Goal: Task Accomplishment & Management: Complete application form

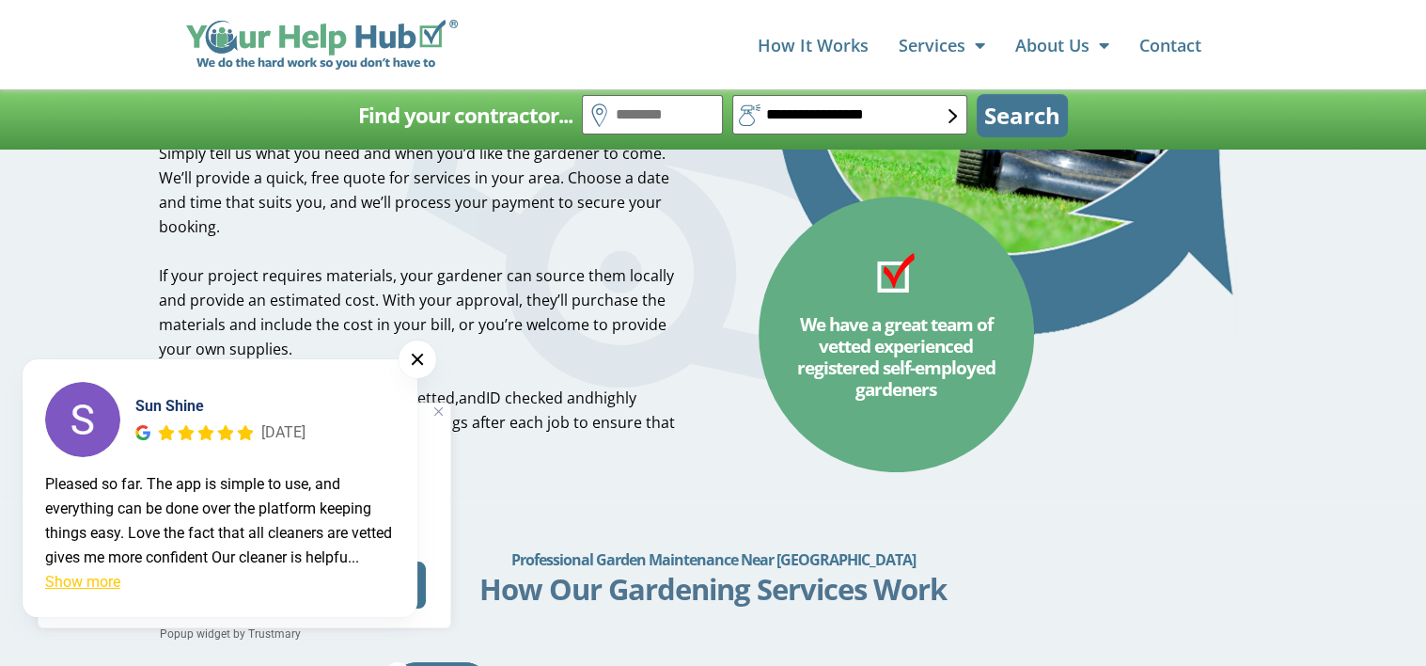
scroll to position [564, 0]
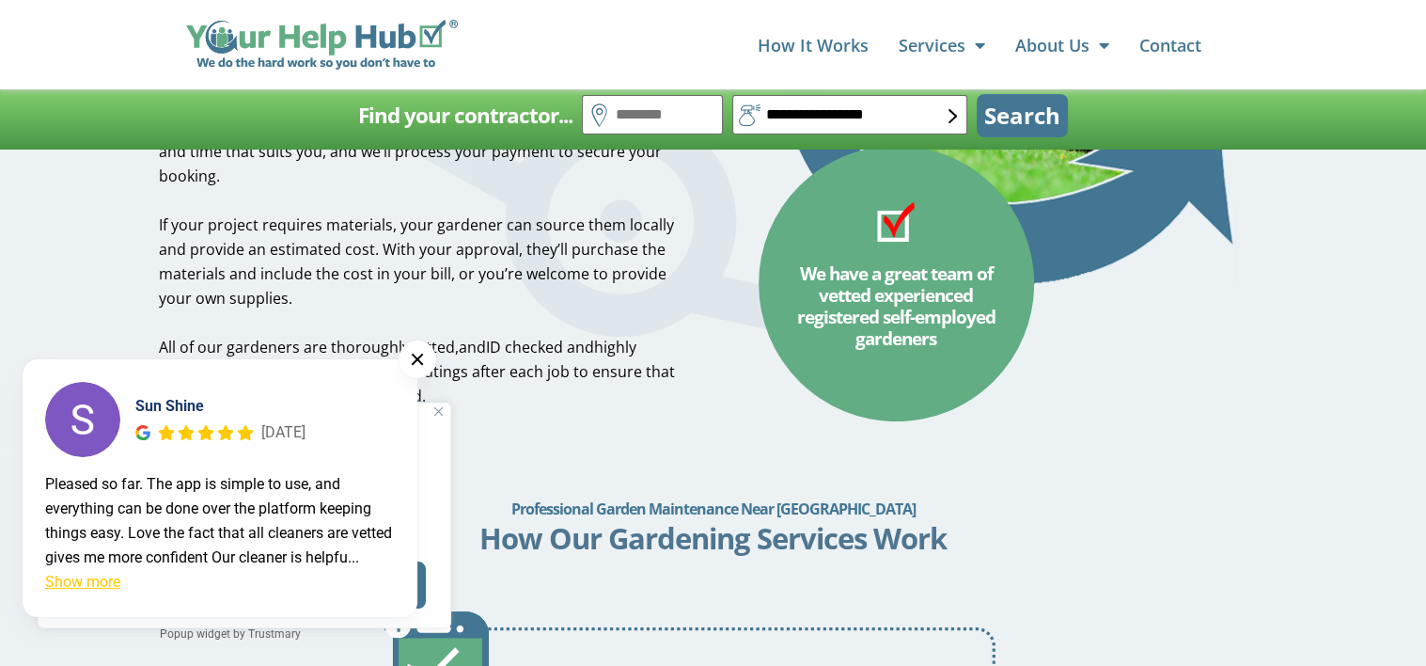
click at [417, 358] on button at bounding box center [418, 359] width 38 height 38
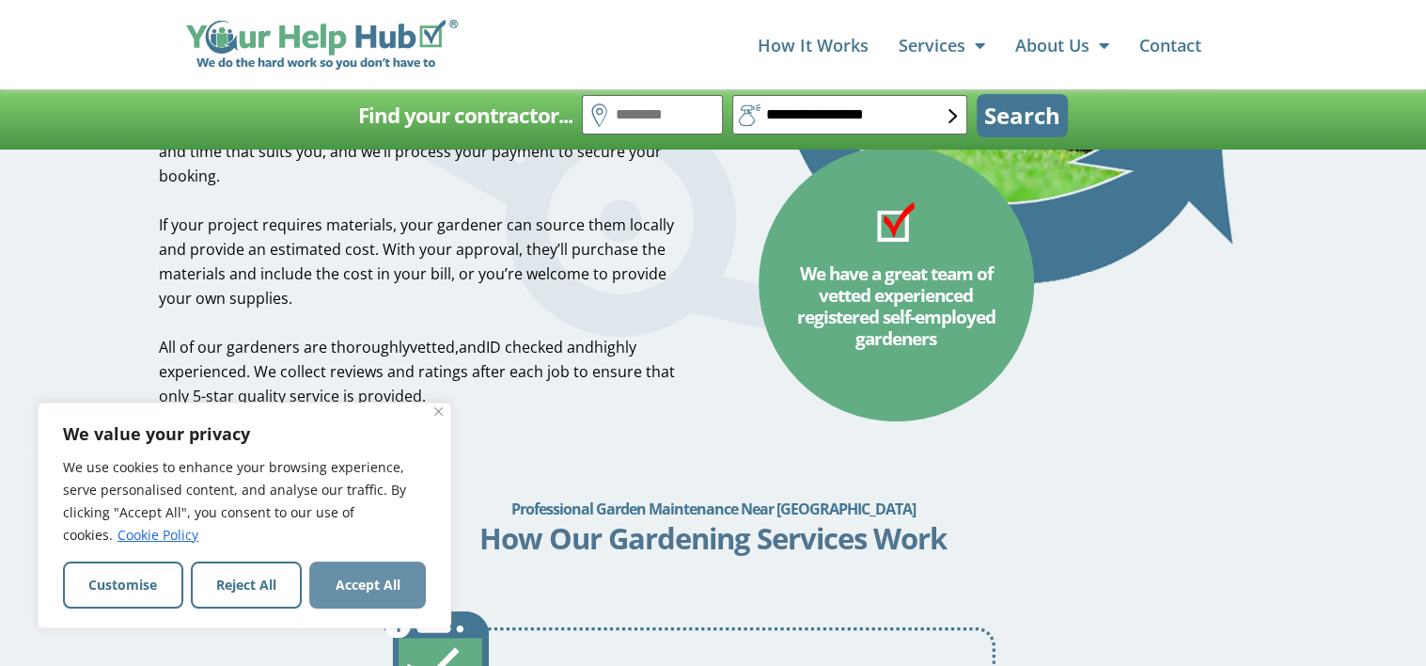
click at [368, 587] on button "Accept All" at bounding box center [367, 584] width 117 height 47
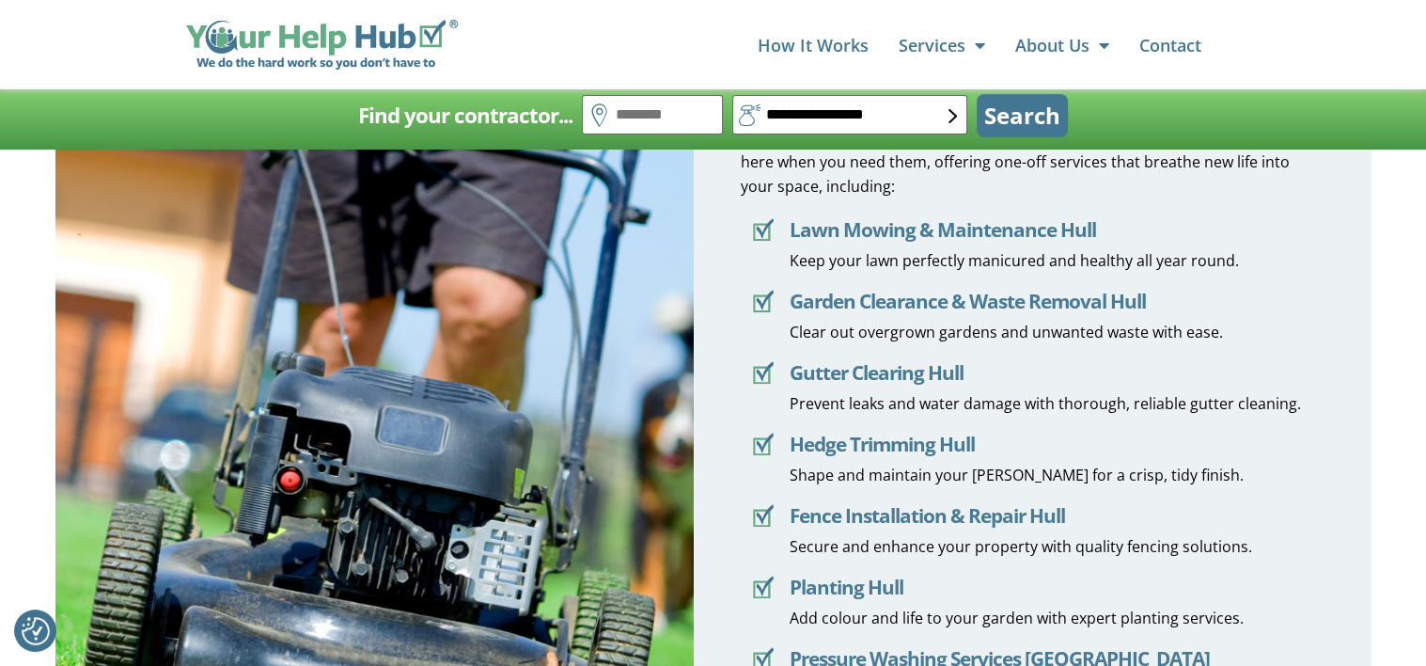
scroll to position [1880, 0]
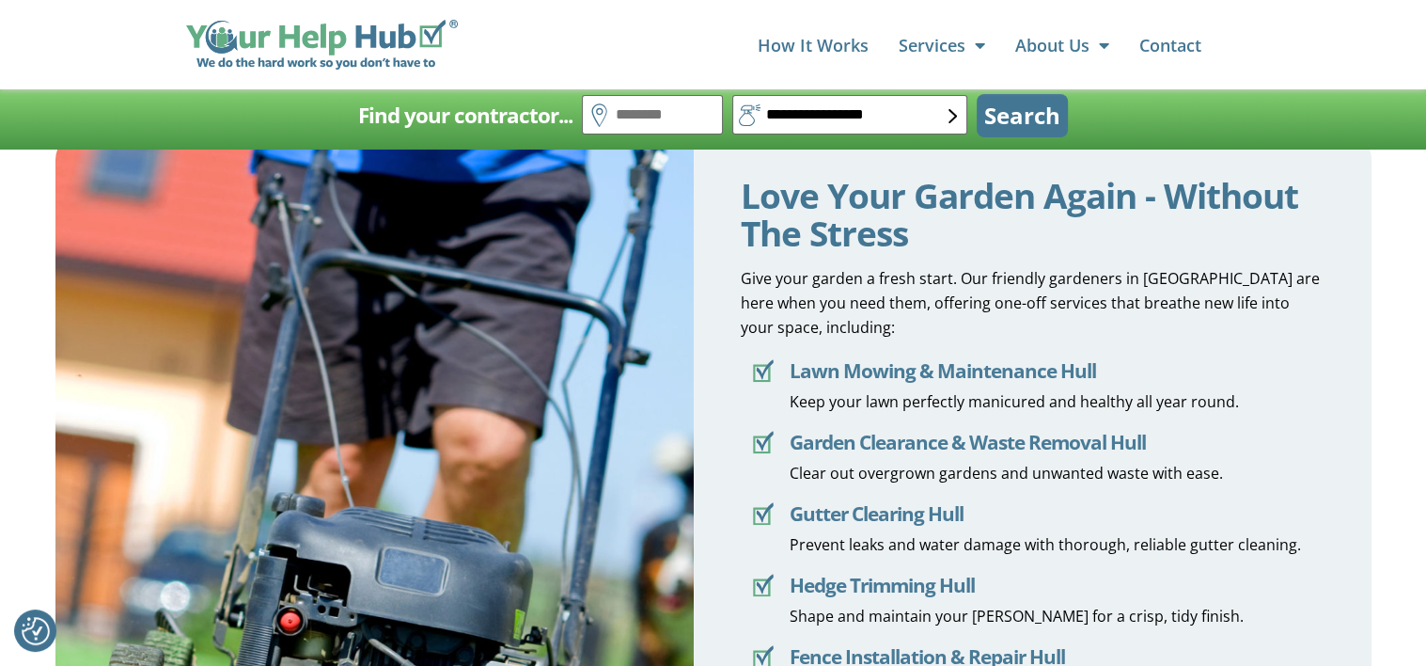
click at [770, 364] on icon at bounding box center [761, 373] width 17 height 18
drag, startPoint x: 784, startPoint y: 364, endPoint x: 784, endPoint y: 352, distance: 11.3
click at [773, 362] on icon at bounding box center [764, 369] width 17 height 20
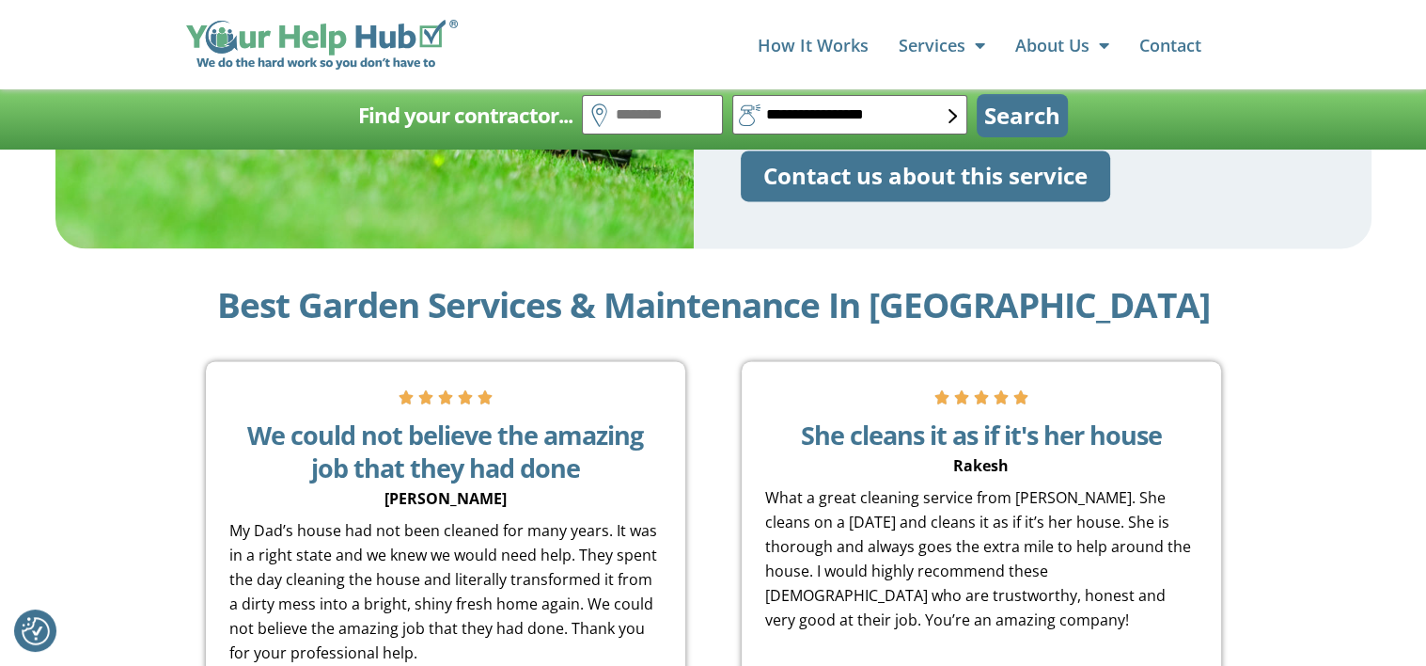
scroll to position [2632, 0]
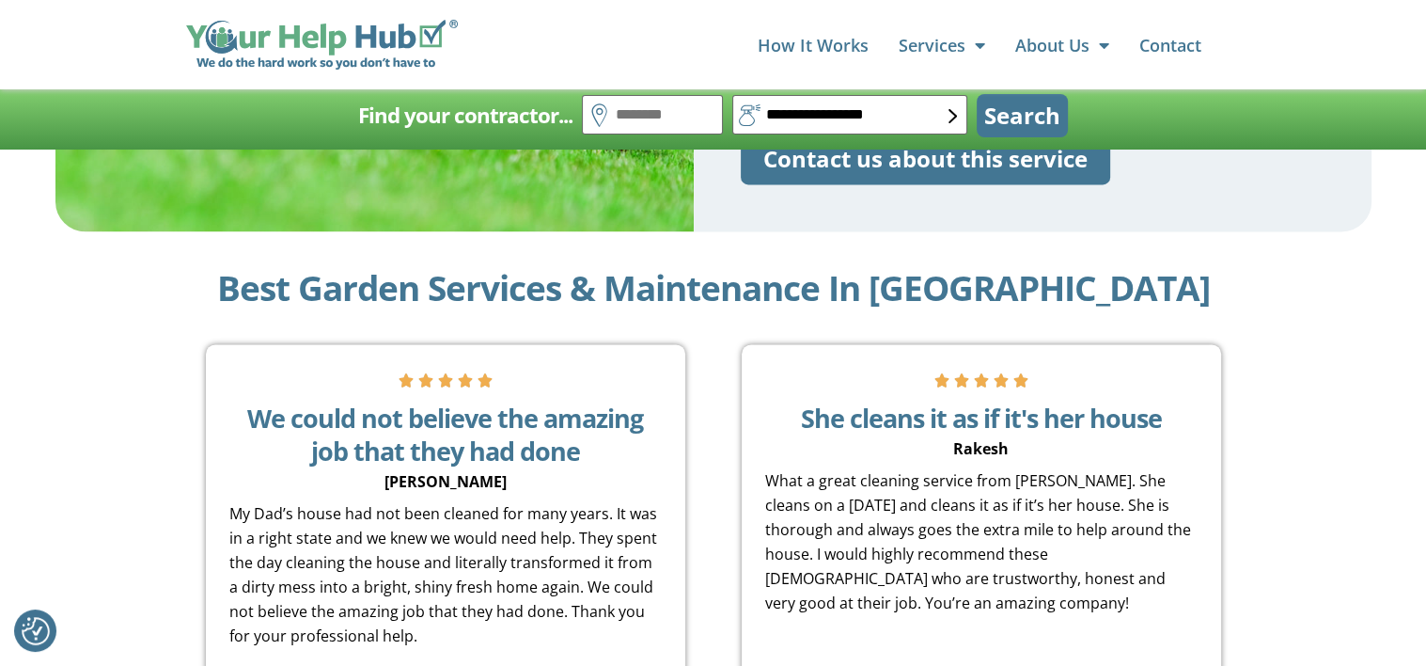
click at [782, 70] on span ".st0{fill:#62AD84;} .st1{fill:#427693;}" at bounding box center [763, 46] width 45 height 45
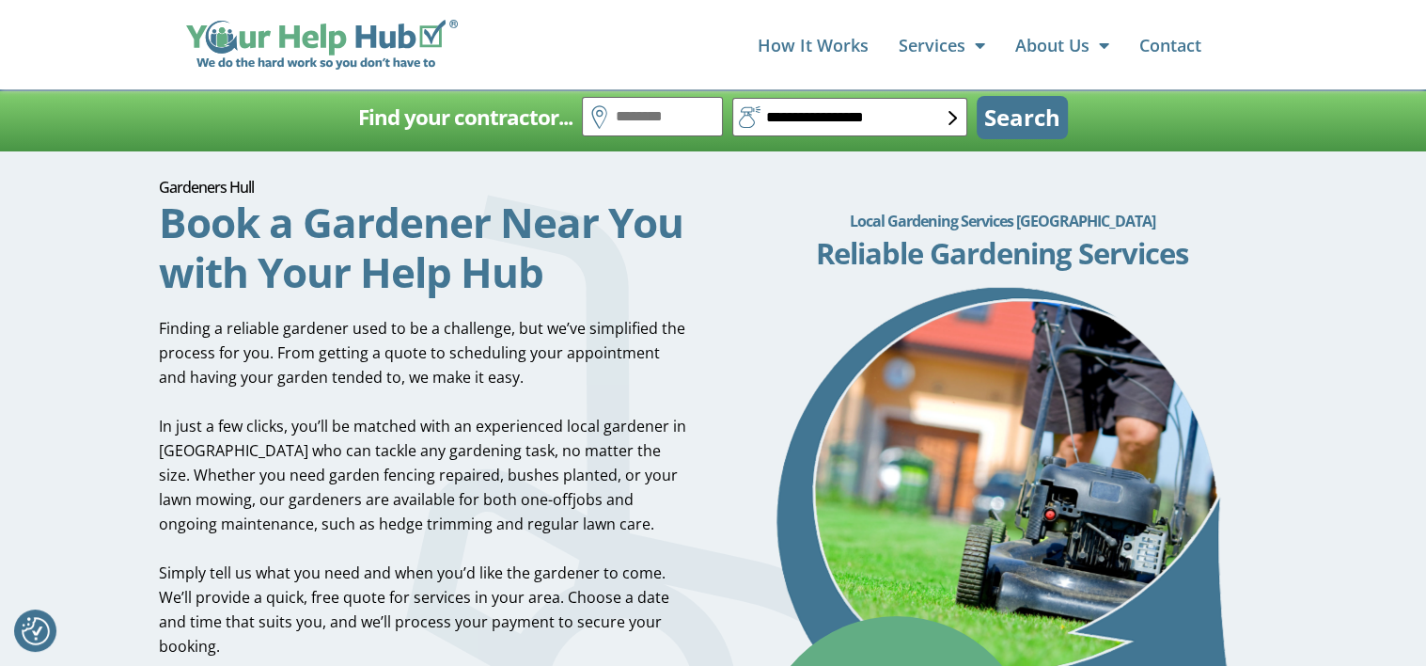
scroll to position [0, 0]
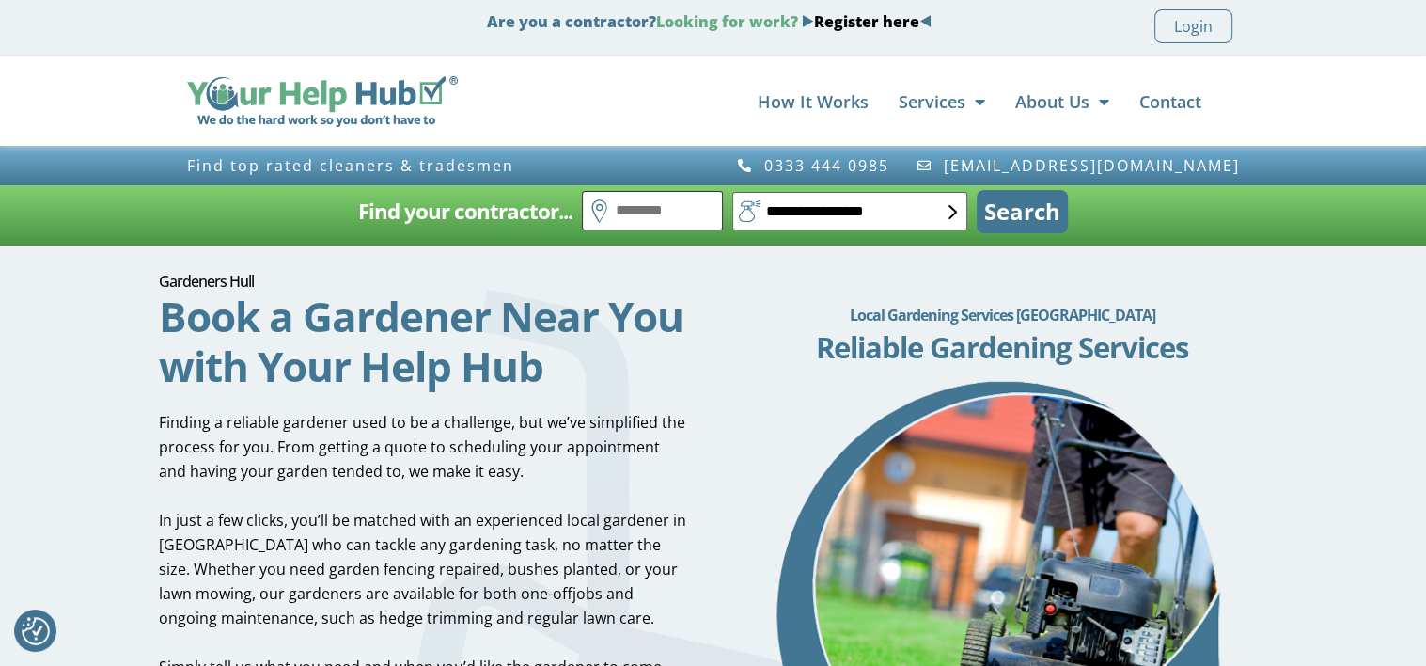
click at [650, 214] on input "text" at bounding box center [652, 210] width 141 height 39
type input "*******"
click at [944, 204] on select "**********" at bounding box center [849, 211] width 235 height 39
select select "*"
click at [732, 192] on select "**********" at bounding box center [849, 211] width 235 height 39
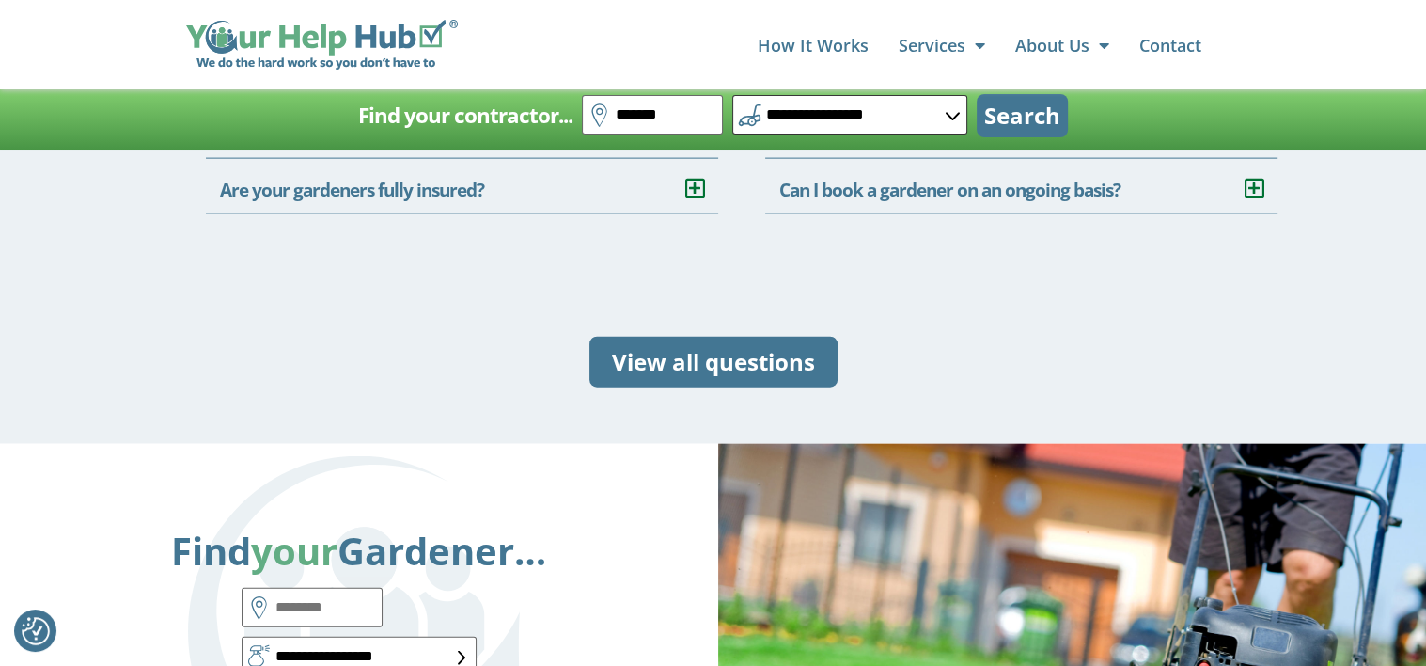
scroll to position [4230, 0]
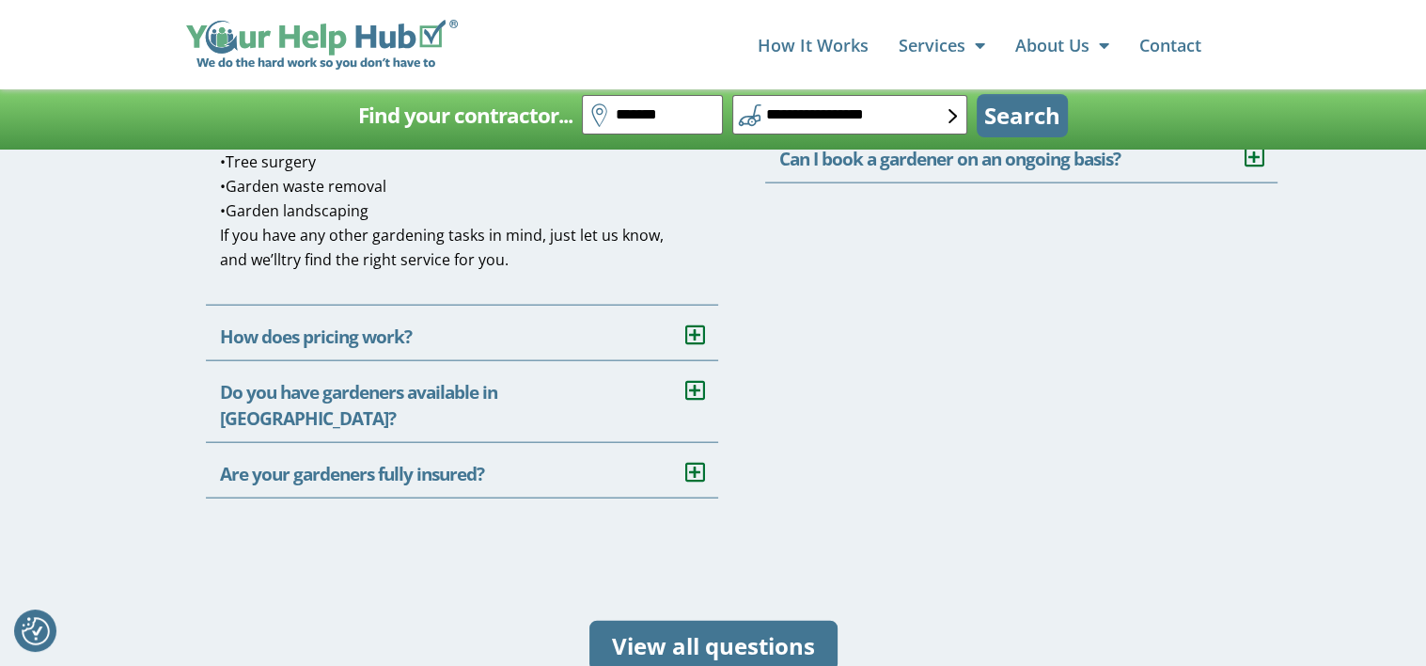
click at [923, 60] on link "Do you have gardeners available at short notice in [GEOGRAPHIC_DATA]?" at bounding box center [977, 34] width 397 height 51
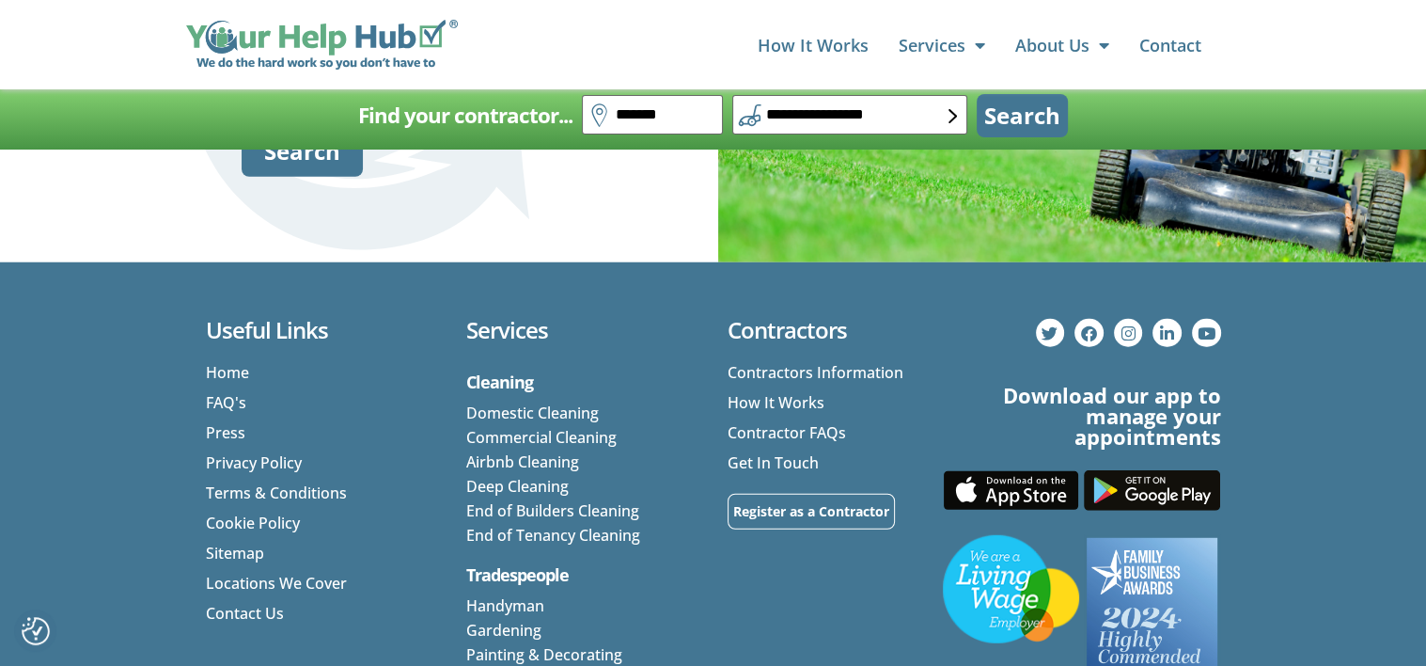
scroll to position [5076, 0]
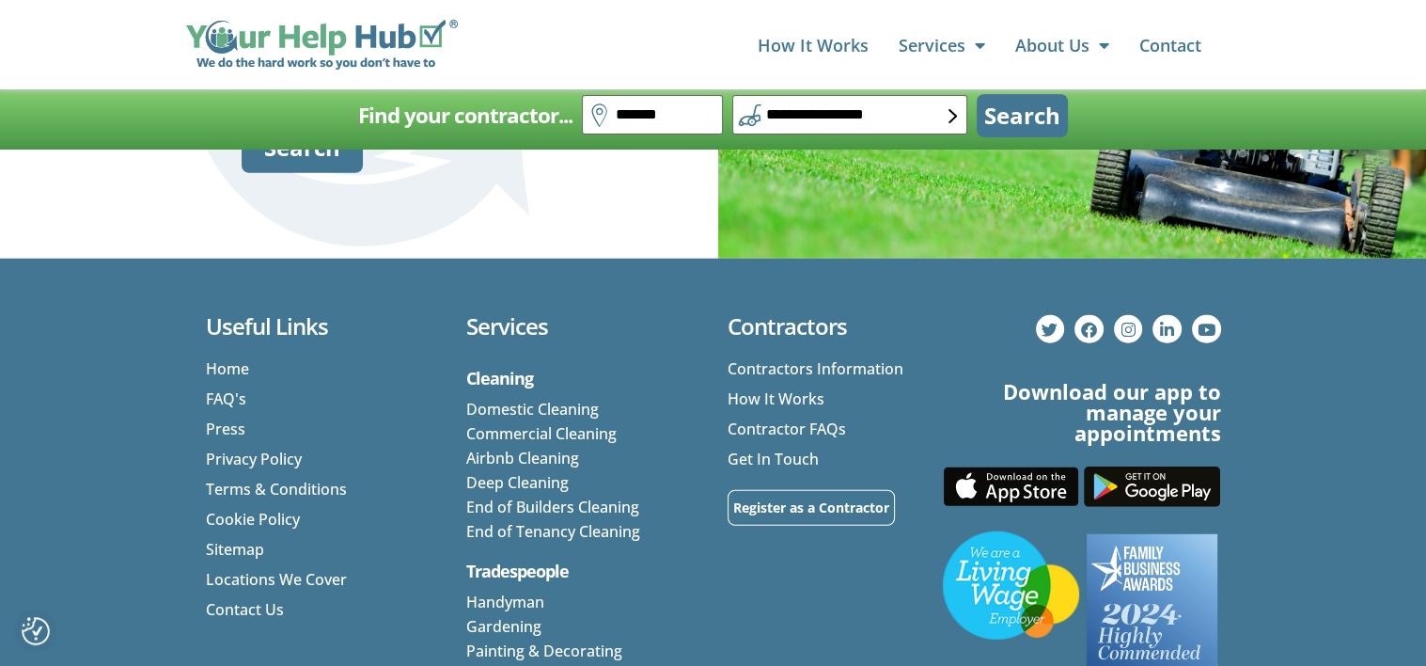
click at [460, 102] on img at bounding box center [462, 94] width 8 height 14
click at [458, 102] on img at bounding box center [462, 94] width 8 height 14
click at [290, 65] on input "text" at bounding box center [312, 44] width 141 height 39
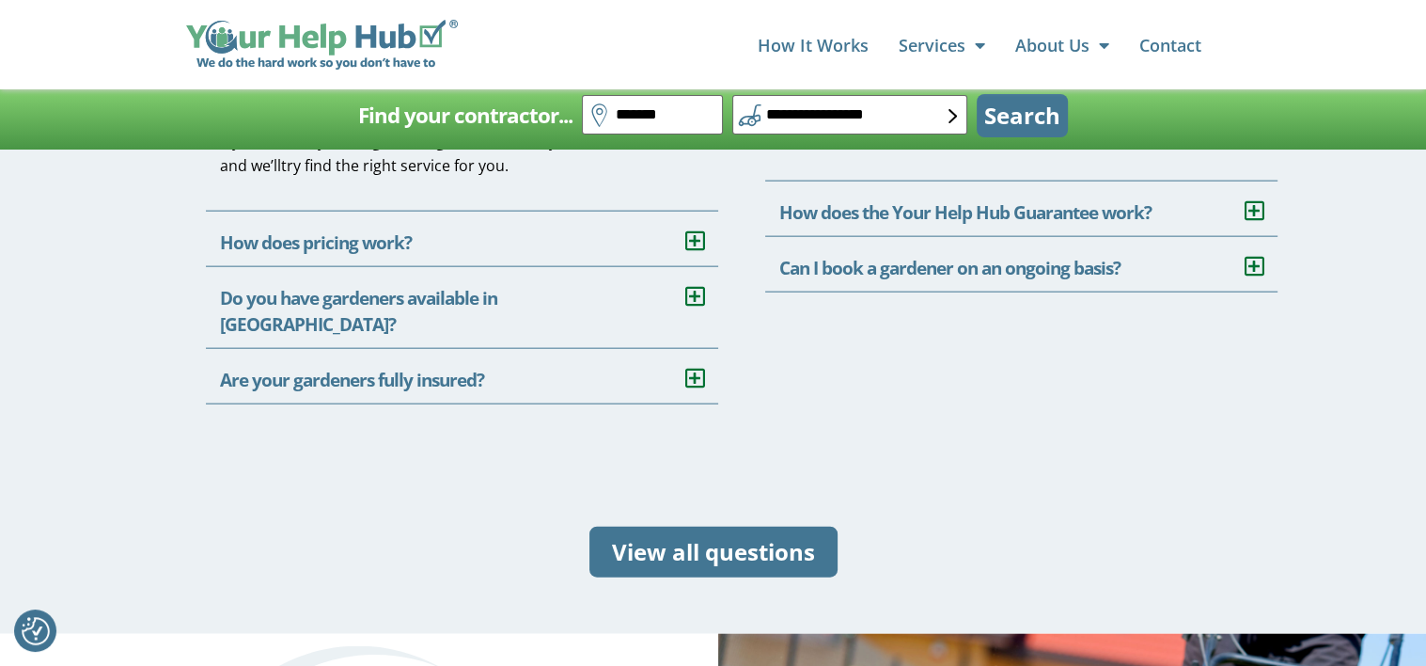
scroll to position [4324, 0]
click at [1026, 116] on button "Search" at bounding box center [1022, 115] width 91 height 43
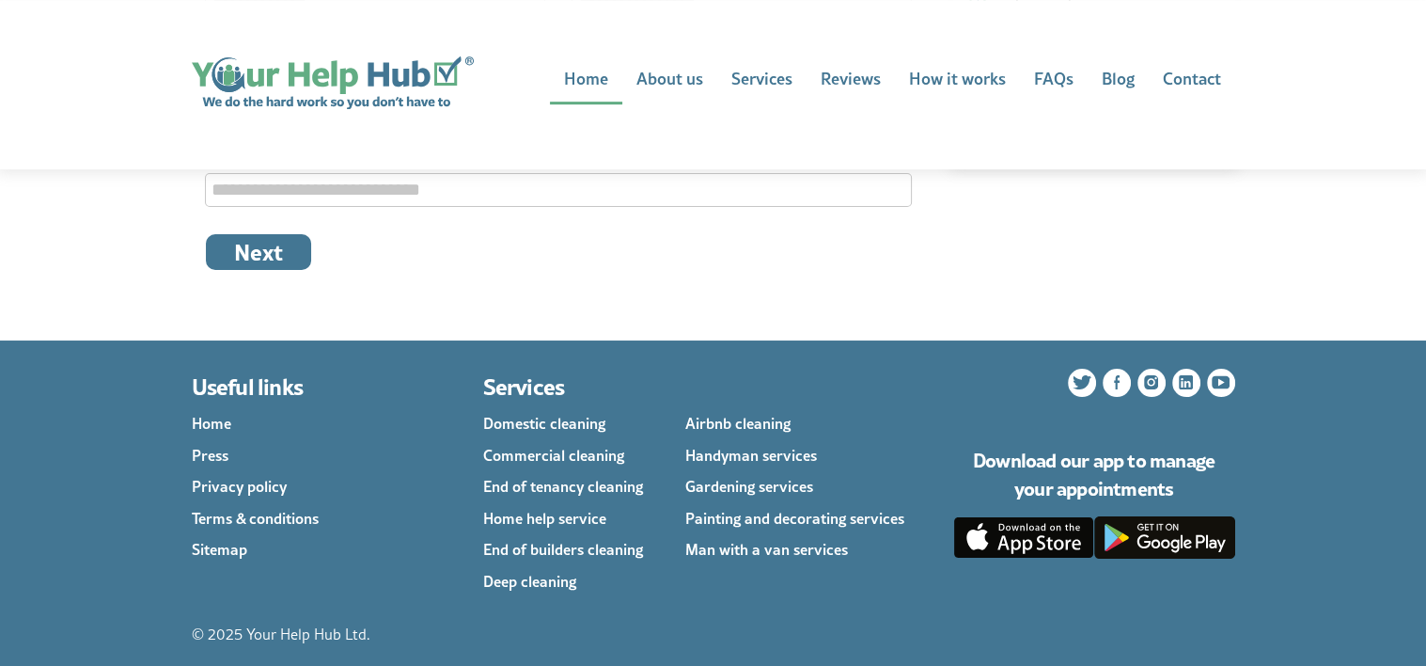
scroll to position [846, 0]
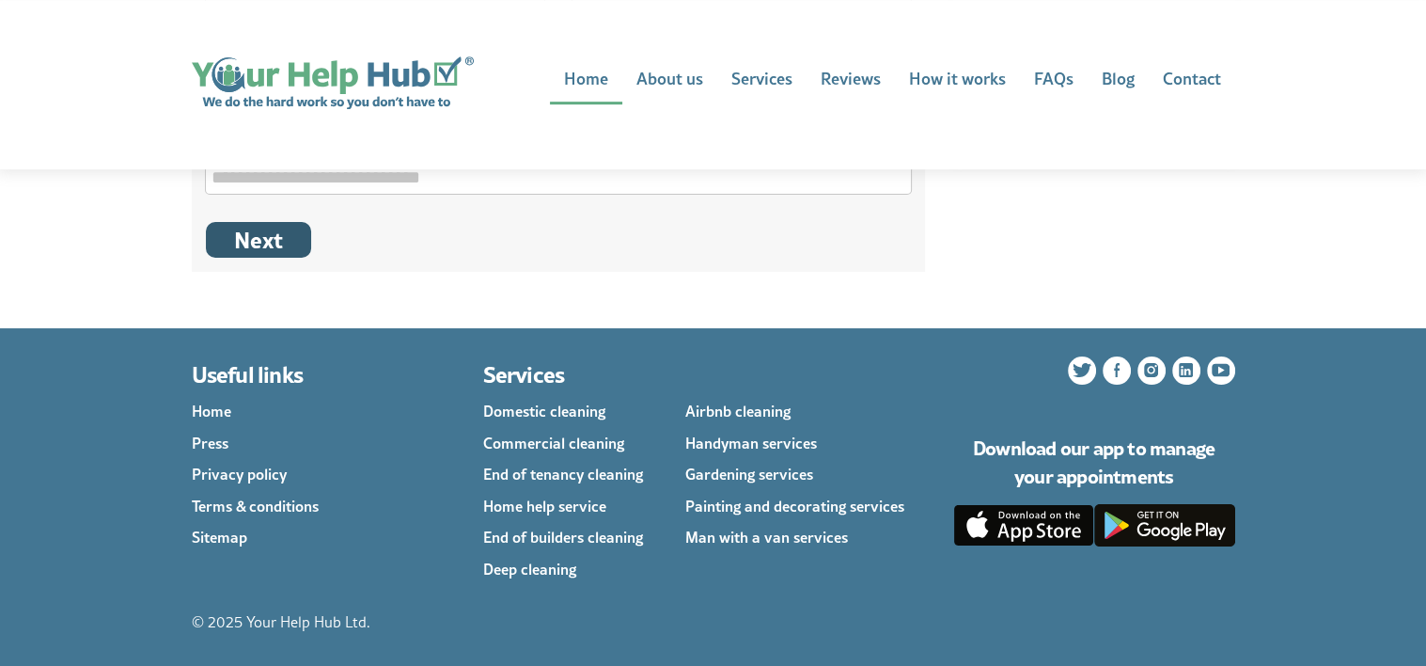
click at [252, 232] on button "Next" at bounding box center [258, 240] width 105 height 36
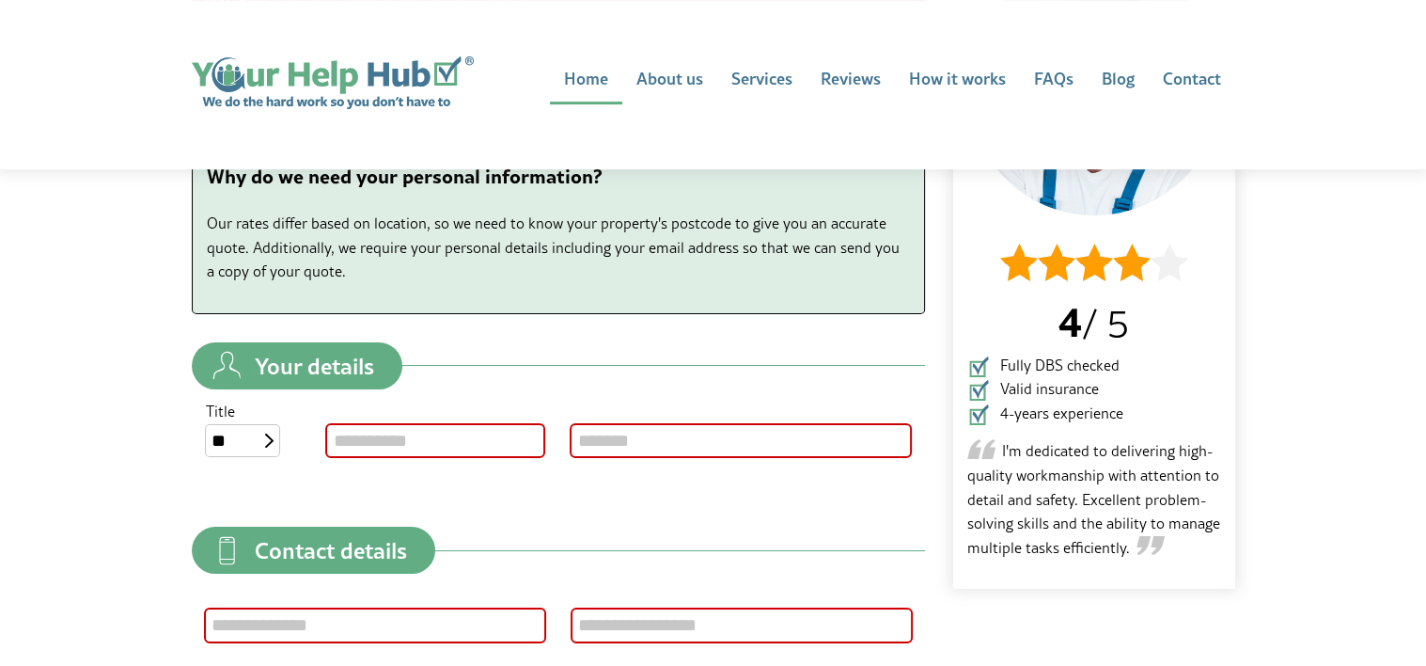
scroll to position [470, 0]
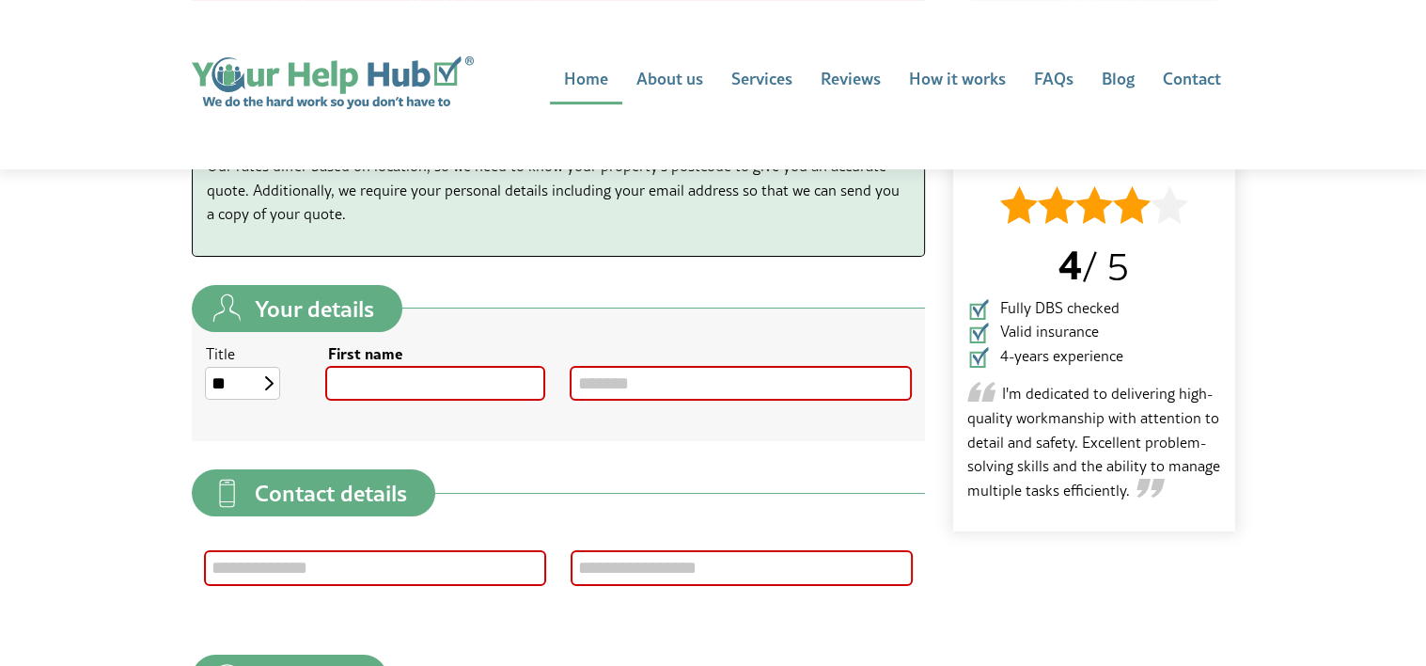
click at [346, 382] on input "First name" at bounding box center [435, 383] width 216 height 31
type input "****"
type input "*******"
type input "**********"
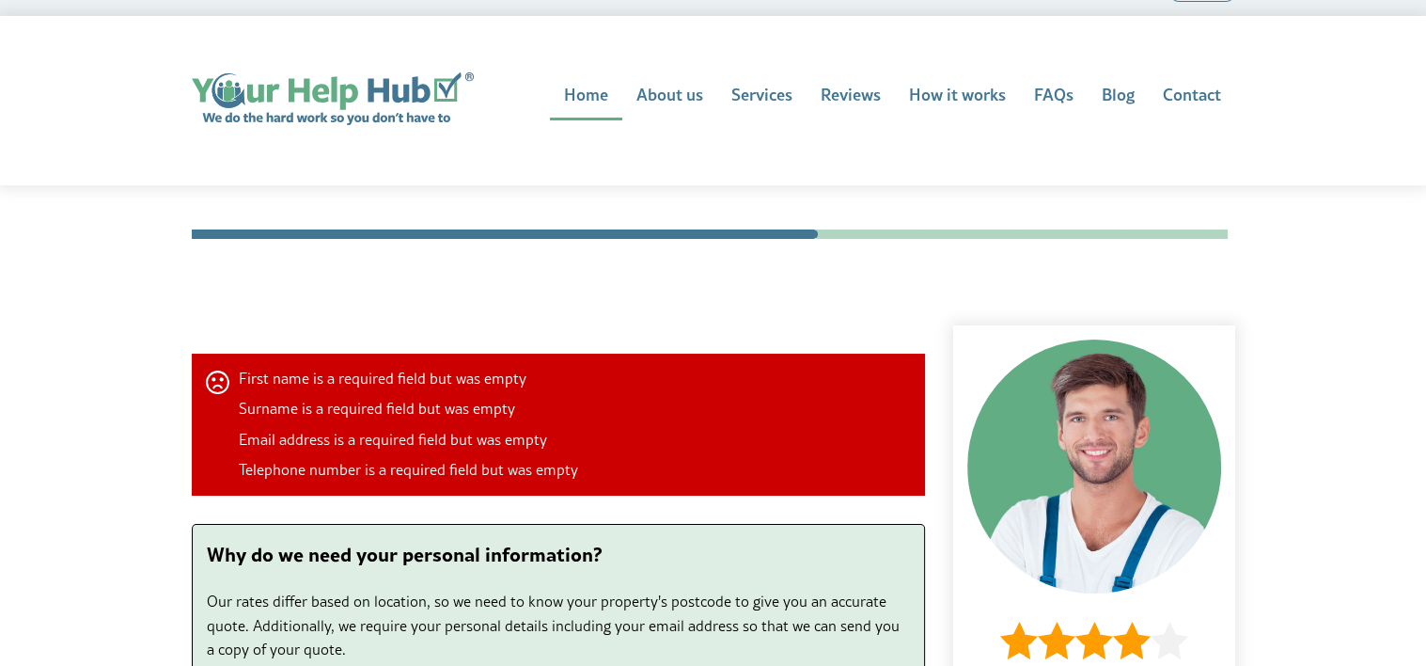
scroll to position [0, 0]
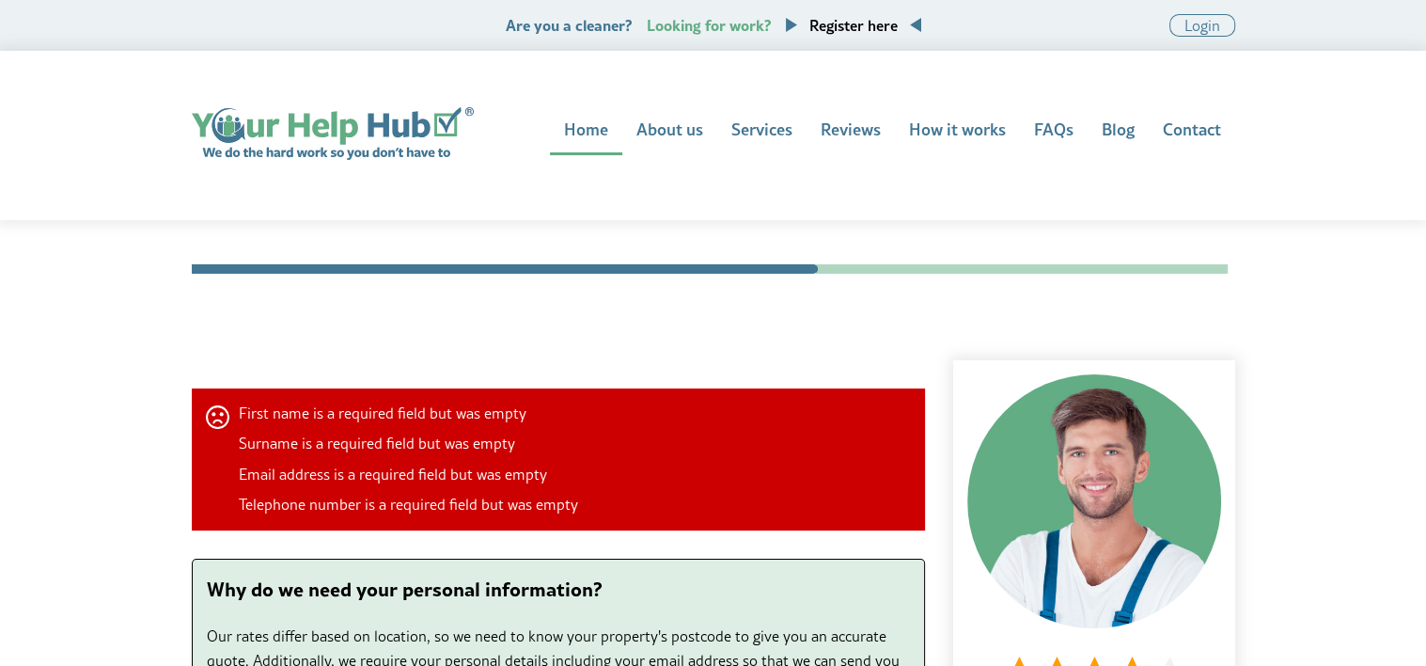
click at [565, 352] on h1 "Contact details" at bounding box center [713, 345] width 1043 height 30
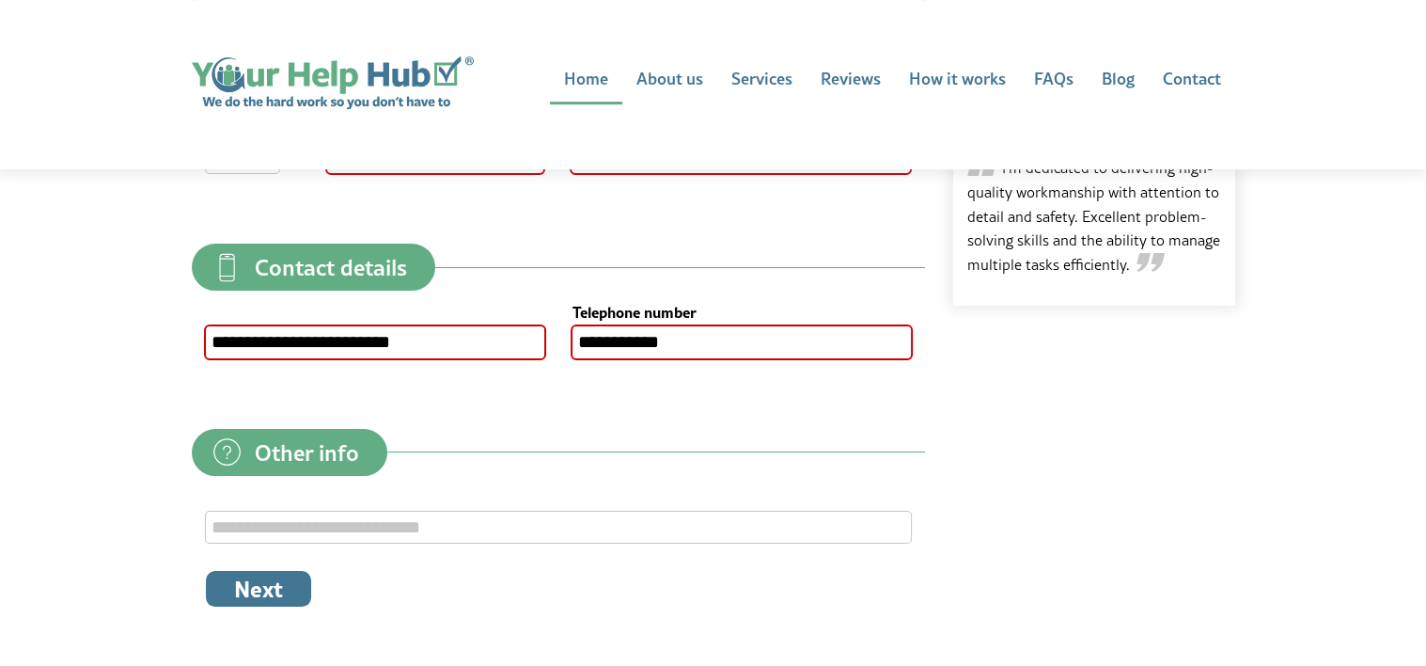
scroll to position [752, 0]
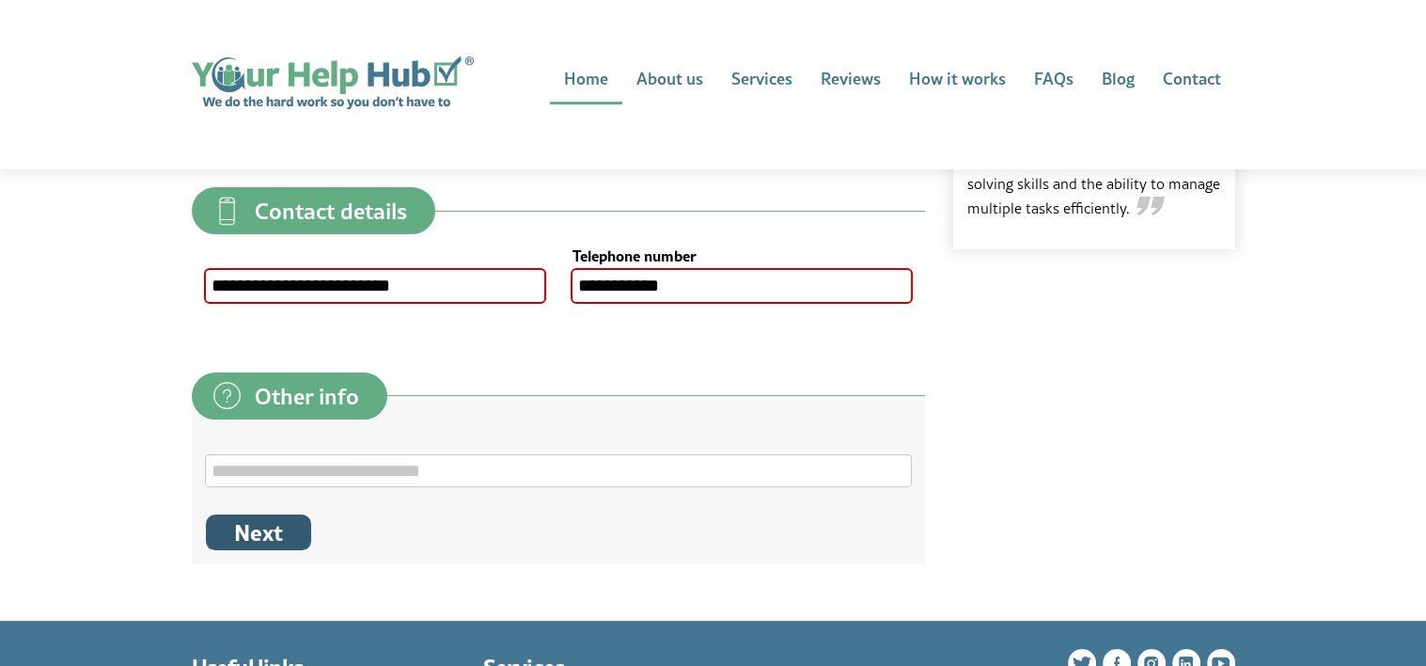
click at [248, 525] on button "Next" at bounding box center [258, 532] width 105 height 36
